Goal: Find specific page/section: Find specific page/section

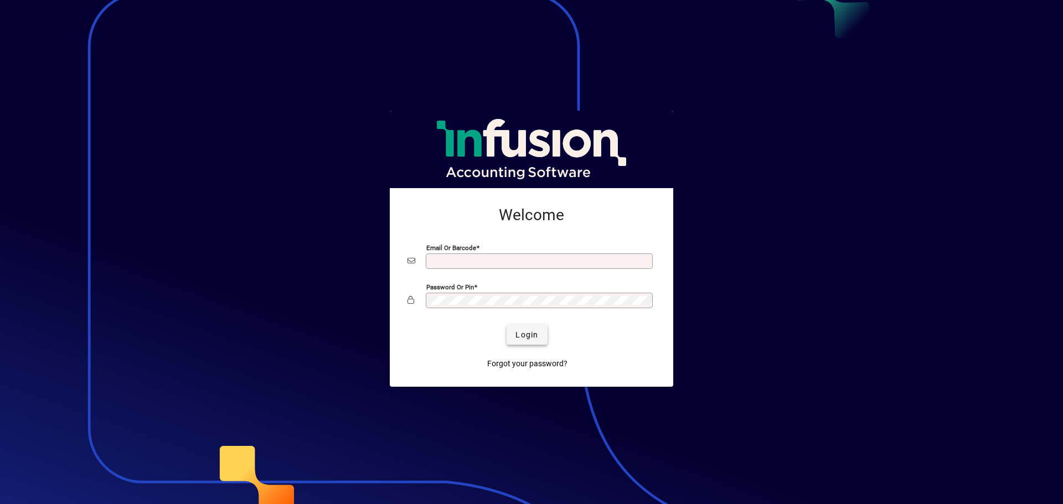
type input "**********"
click at [540, 323] on span "submit" at bounding box center [527, 335] width 40 height 27
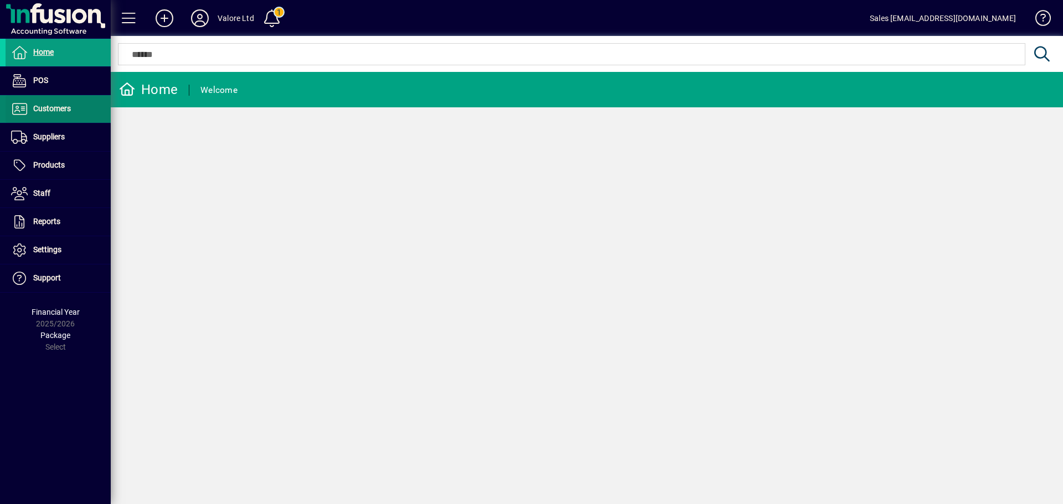
click at [71, 109] on span at bounding box center [58, 109] width 105 height 27
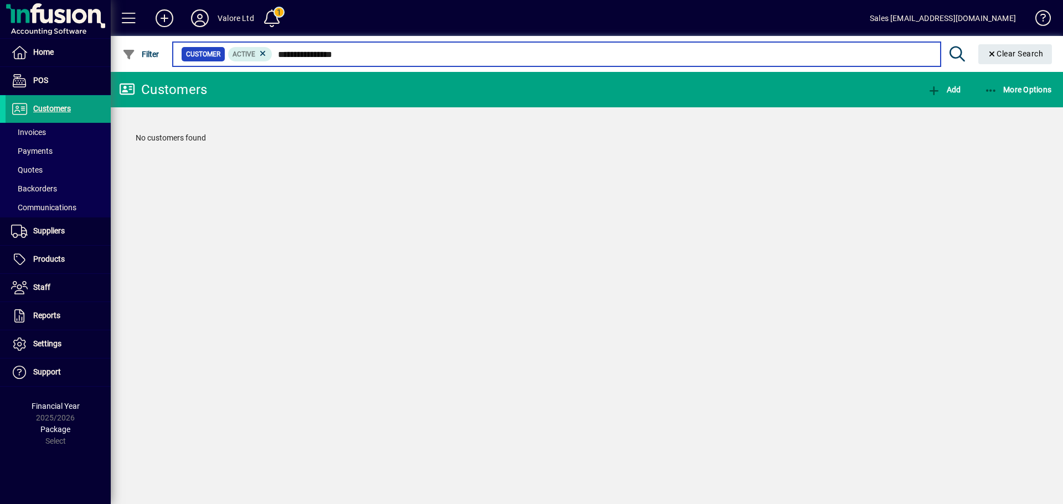
type input "**********"
